Goal: Check status

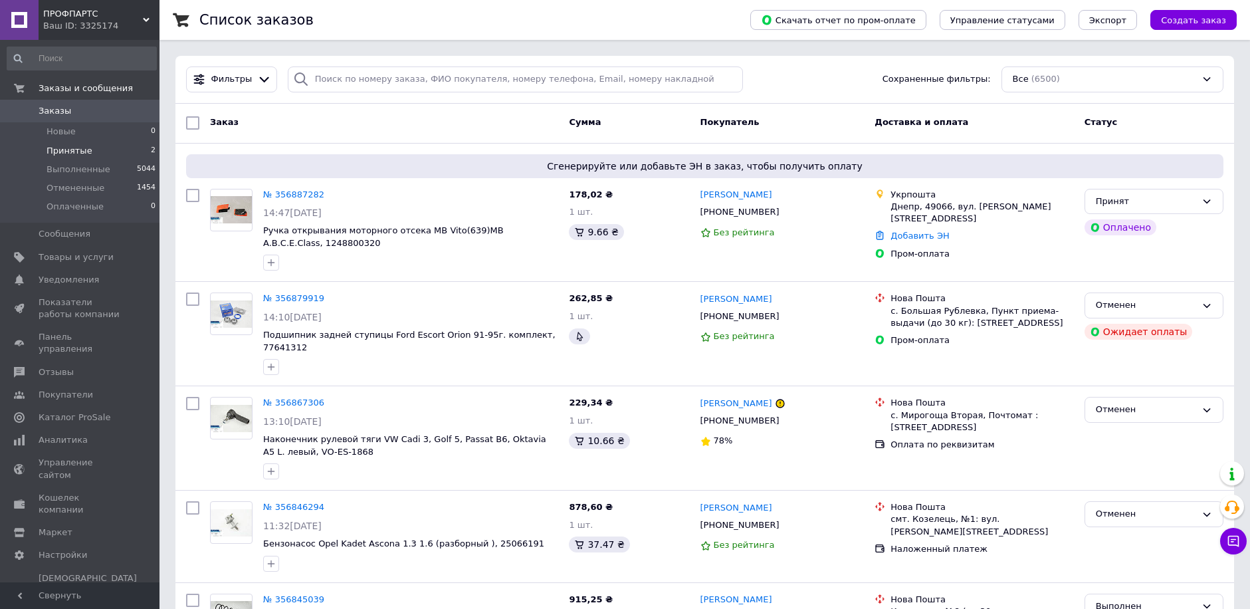
click at [56, 148] on span "Принятые" at bounding box center [70, 151] width 46 height 12
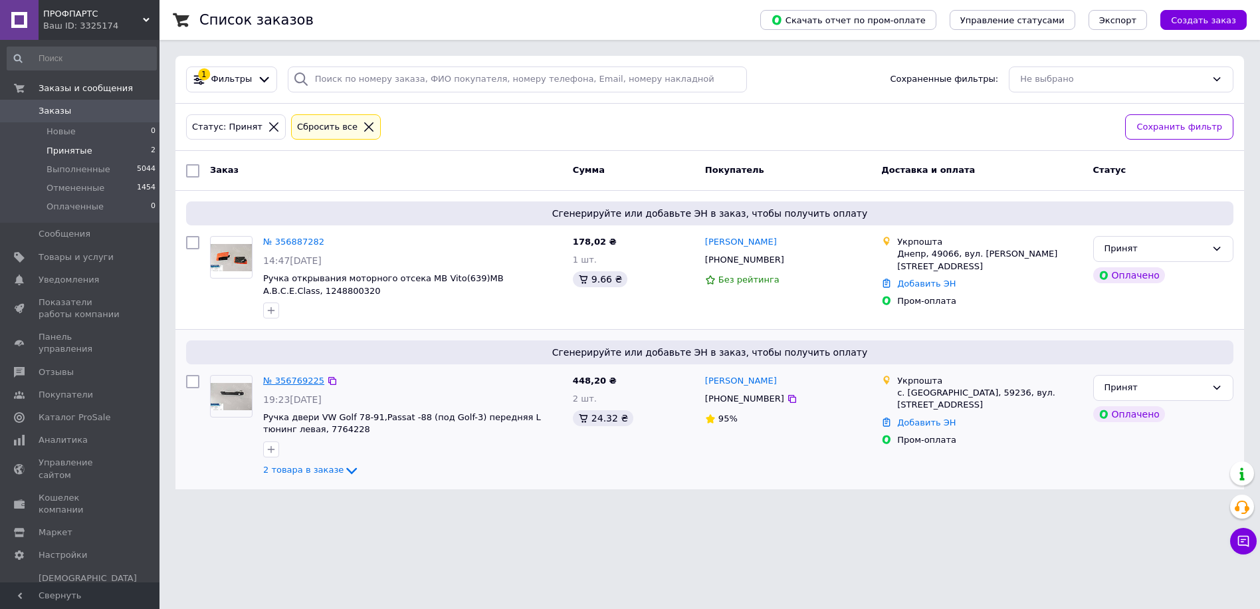
click at [289, 383] on link "№ 356769225" at bounding box center [293, 380] width 61 height 10
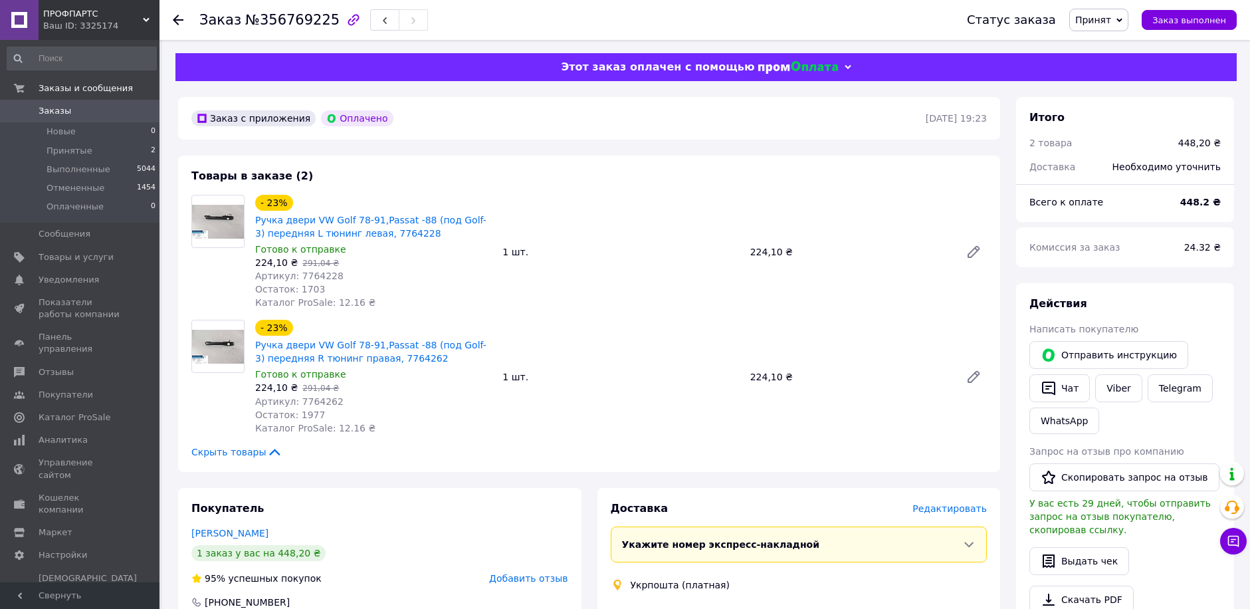
scroll to position [266, 0]
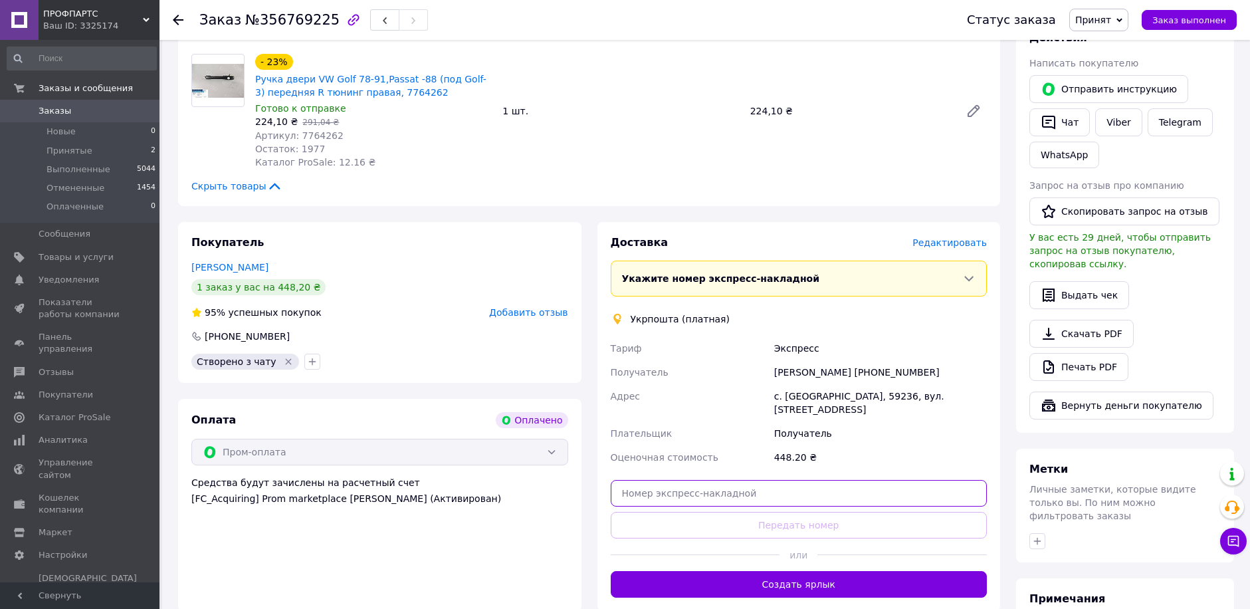
paste input ""0505352807499""
click at [625, 480] on input ""0505352807499" at bounding box center [799, 493] width 377 height 27
type input "0505352807499"
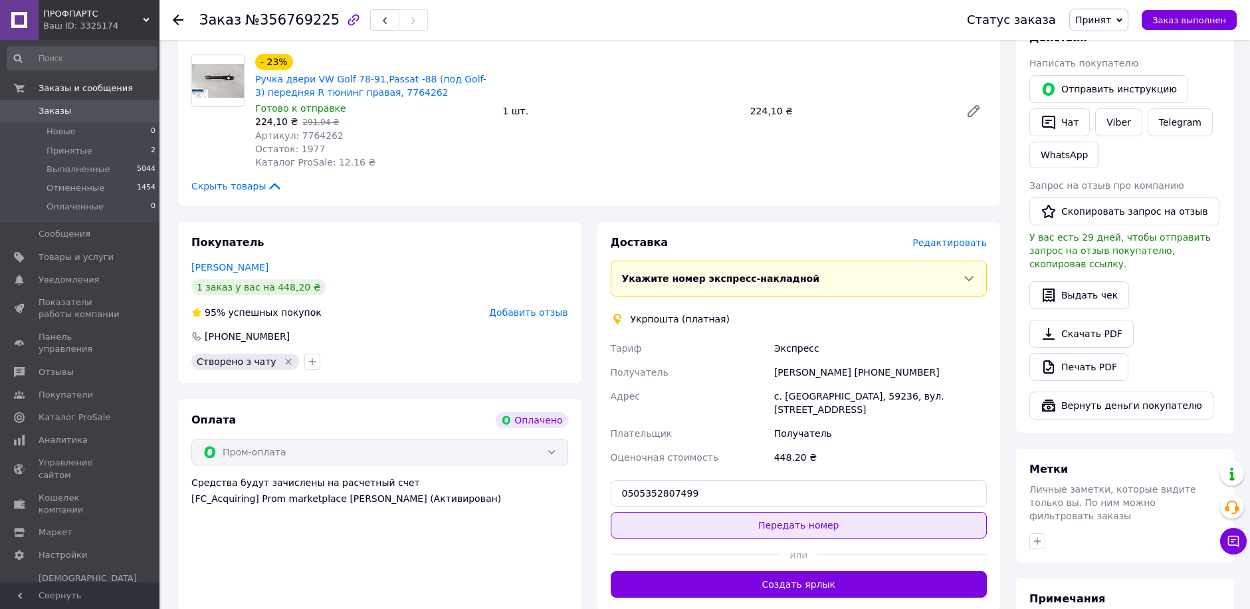
click at [770, 513] on button "Передать номер" at bounding box center [799, 525] width 377 height 27
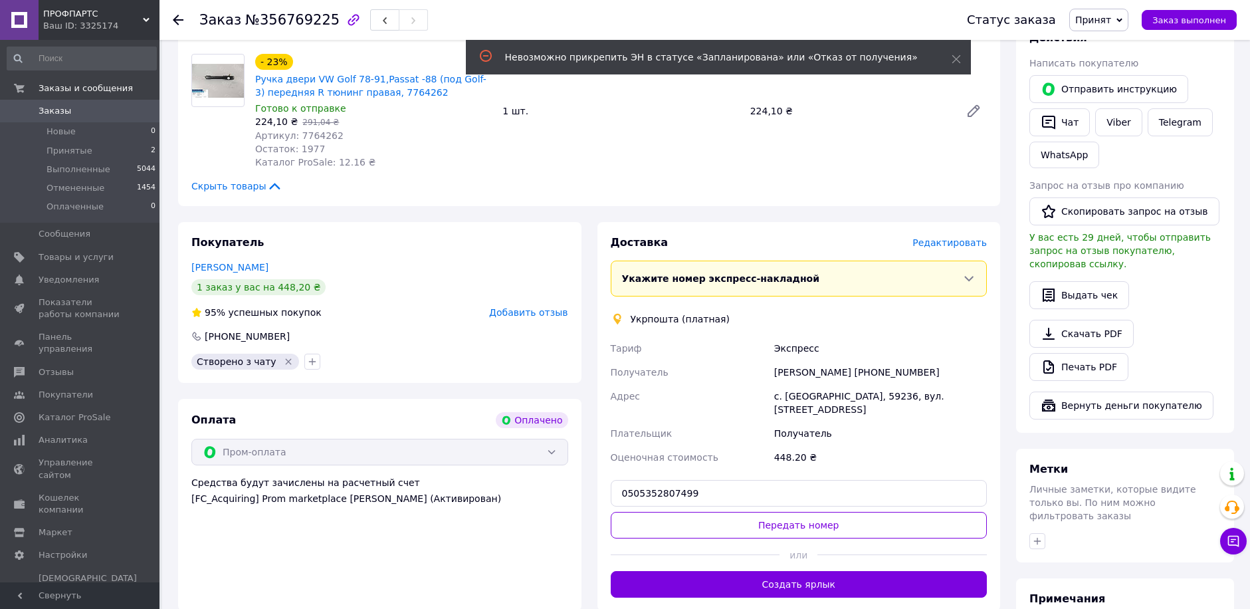
click at [178, 18] on icon at bounding box center [178, 20] width 11 height 11
